Goal: Information Seeking & Learning: Learn about a topic

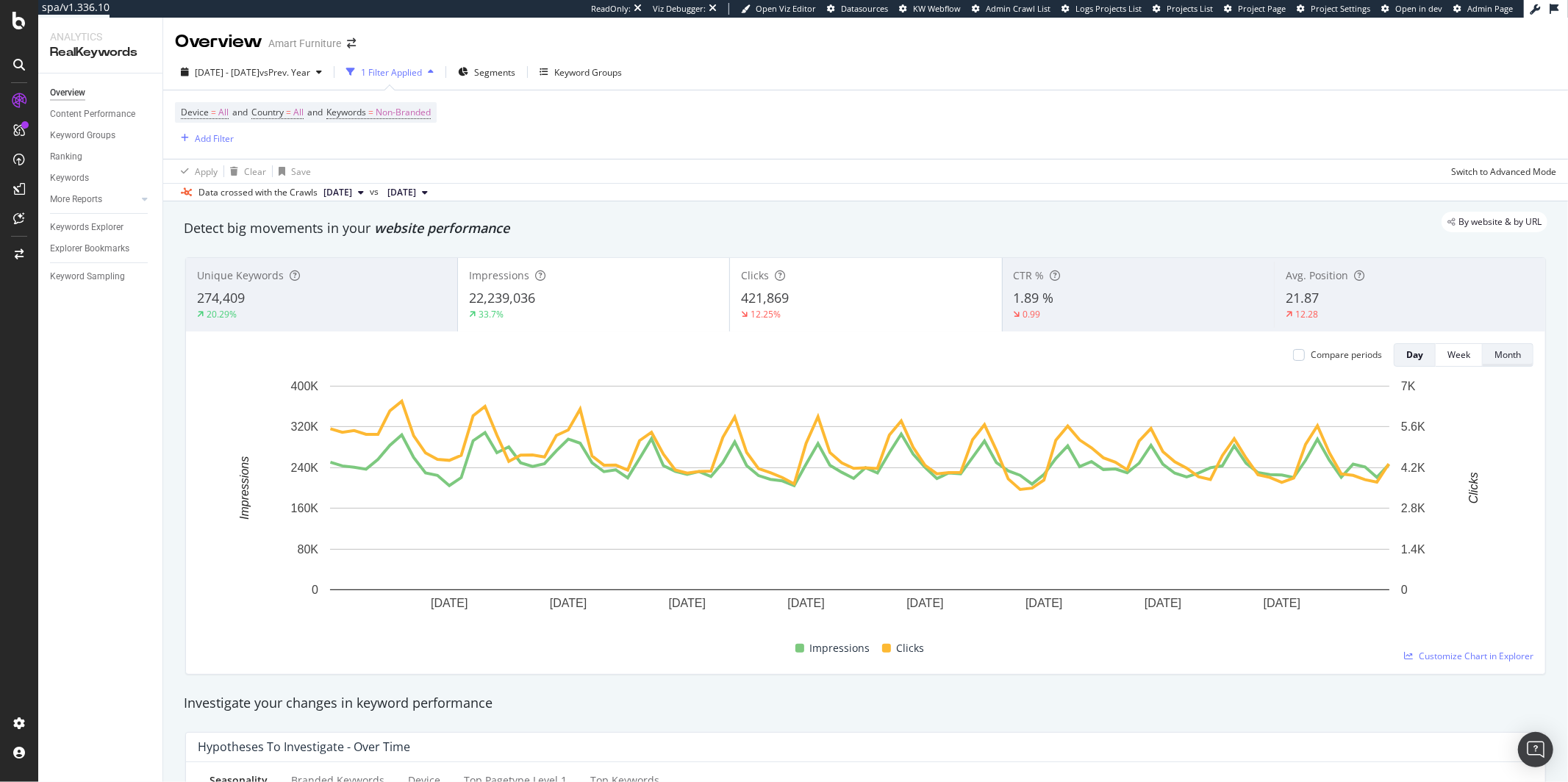
click at [1494, 362] on div "Month" at bounding box center [1507, 354] width 27 height 21
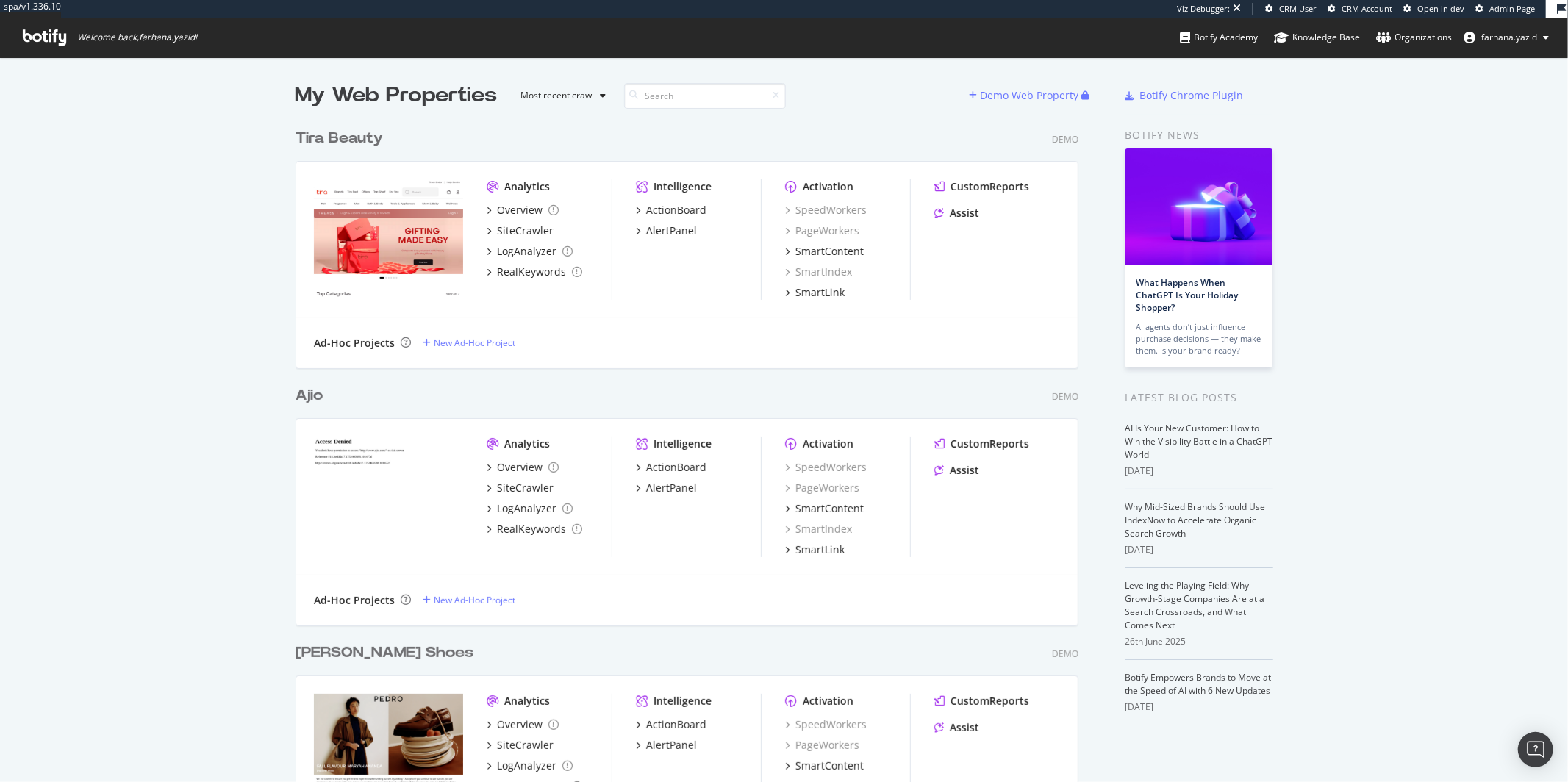
scroll to position [769, 1544]
